Goal: Find specific page/section: Find specific page/section

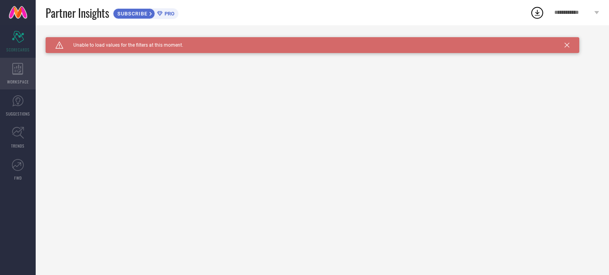
click at [19, 80] on span "WORKSPACE" at bounding box center [18, 82] width 22 height 6
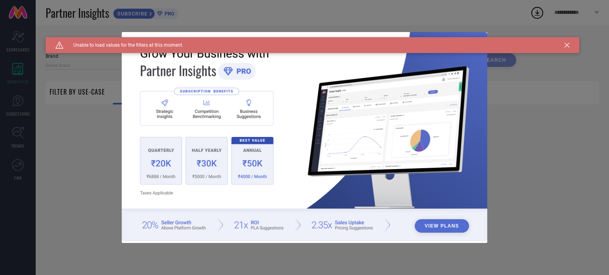
type input "1 STOP FASHION"
type input "All"
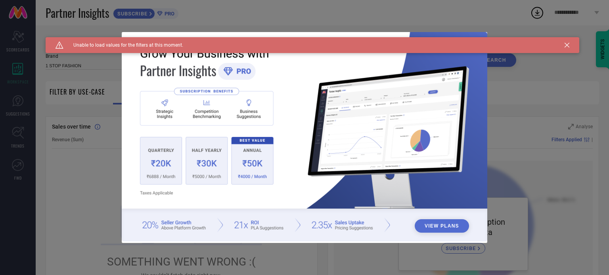
click at [566, 46] on icon at bounding box center [566, 45] width 5 height 5
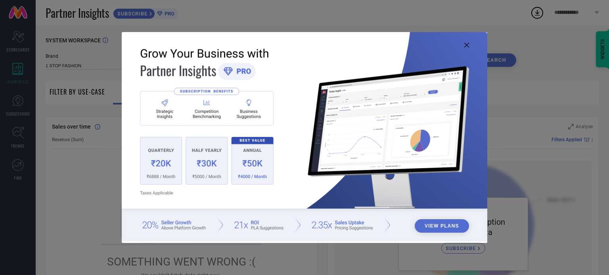
click at [464, 45] on icon at bounding box center [466, 45] width 5 height 5
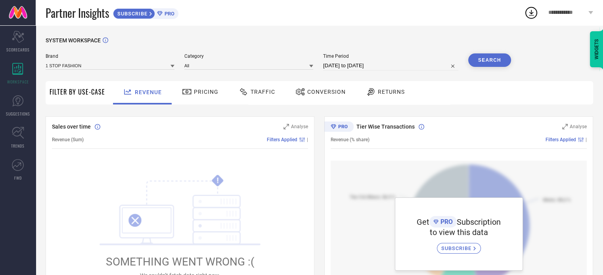
click at [191, 92] on div at bounding box center [188, 92] width 12 height 10
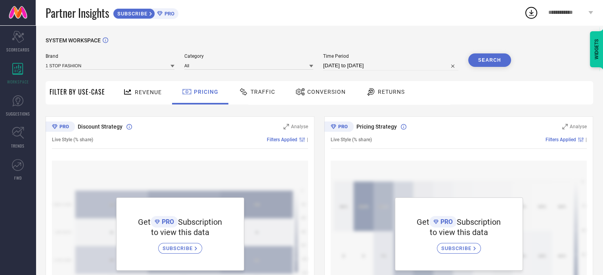
click at [270, 98] on div "Traffic" at bounding box center [257, 91] width 40 height 13
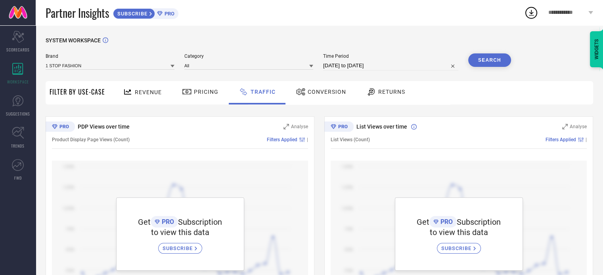
click at [171, 14] on span "PRO" at bounding box center [168, 14] width 12 height 6
click at [392, 93] on span "Returns" at bounding box center [391, 92] width 27 height 6
